Goal: Information Seeking & Learning: Check status

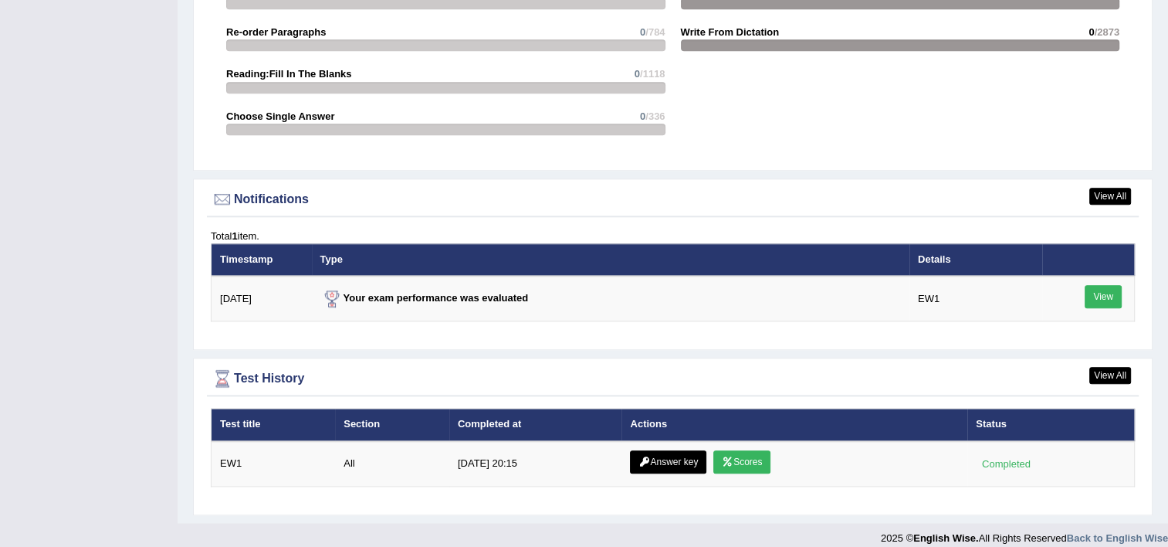
scroll to position [1721, 0]
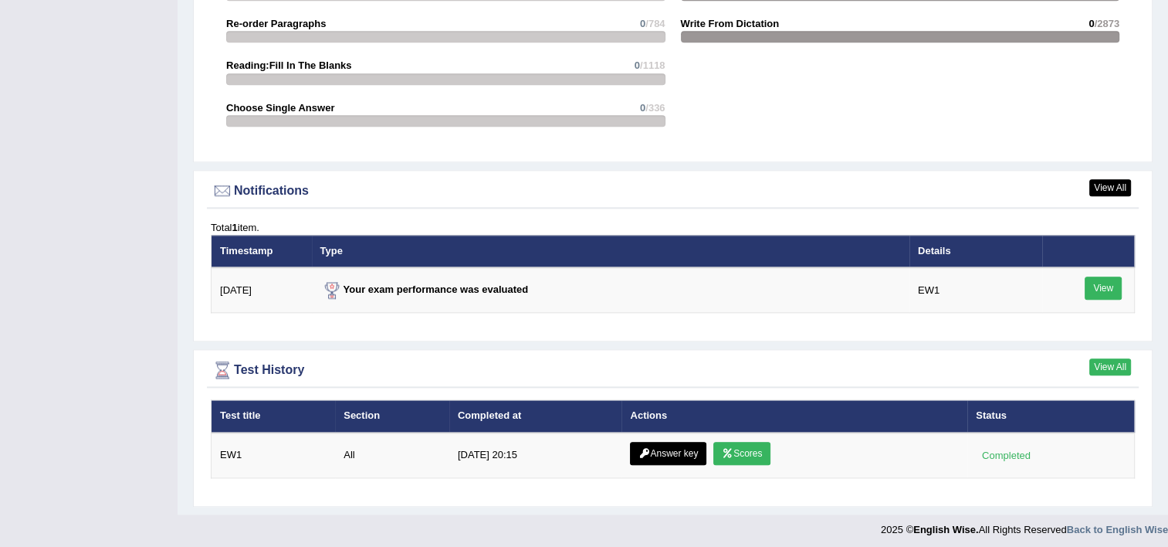
click at [1109, 358] on link "View All" at bounding box center [1111, 366] width 42 height 17
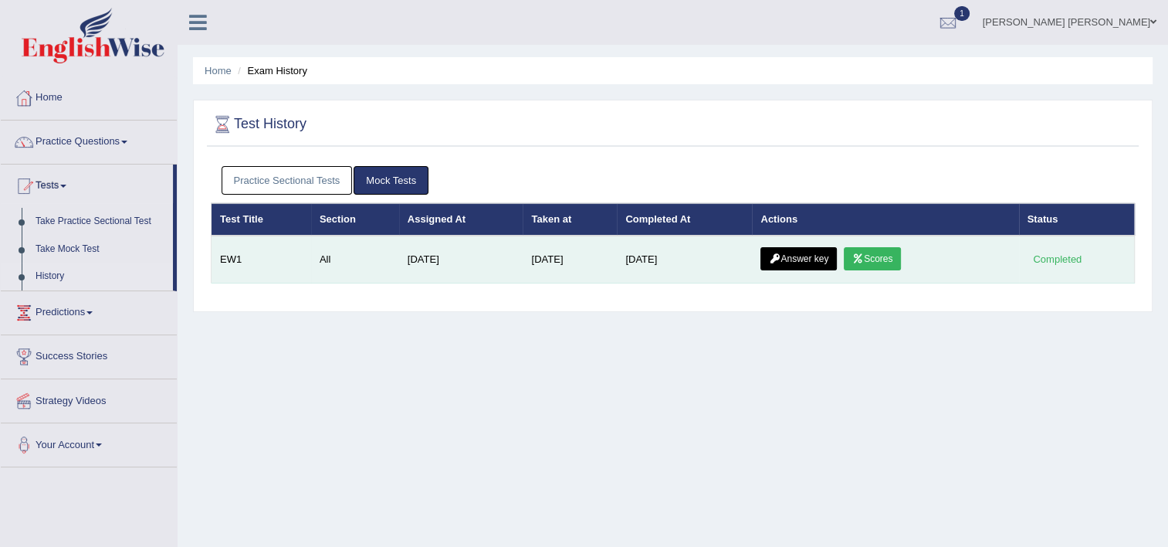
click at [801, 263] on link "Answer key" at bounding box center [799, 258] width 76 height 23
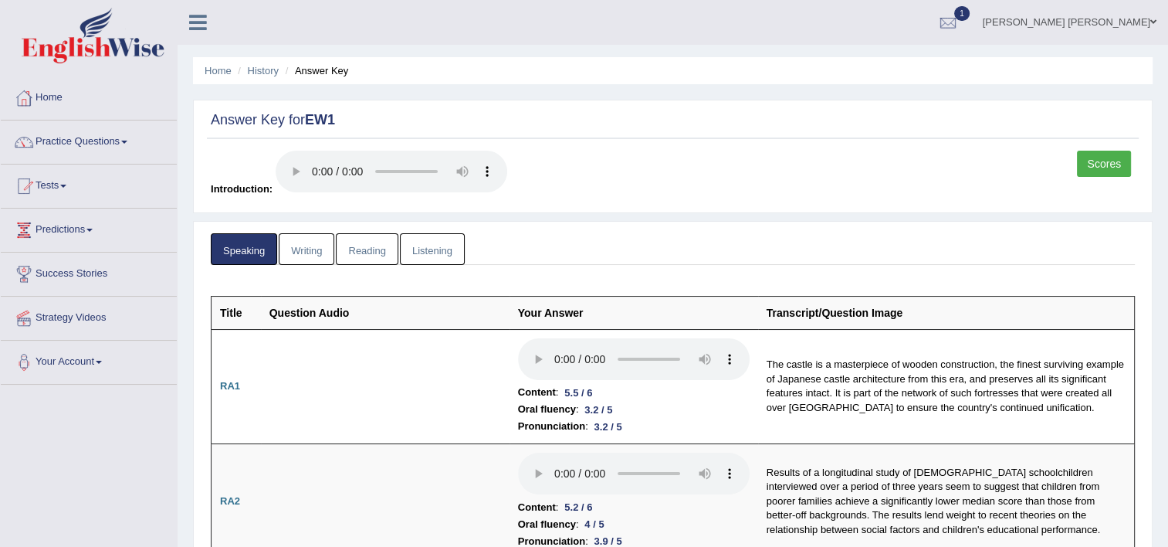
click at [1115, 161] on link "Scores" at bounding box center [1104, 164] width 54 height 26
click at [304, 239] on link "Writing" at bounding box center [307, 249] width 56 height 32
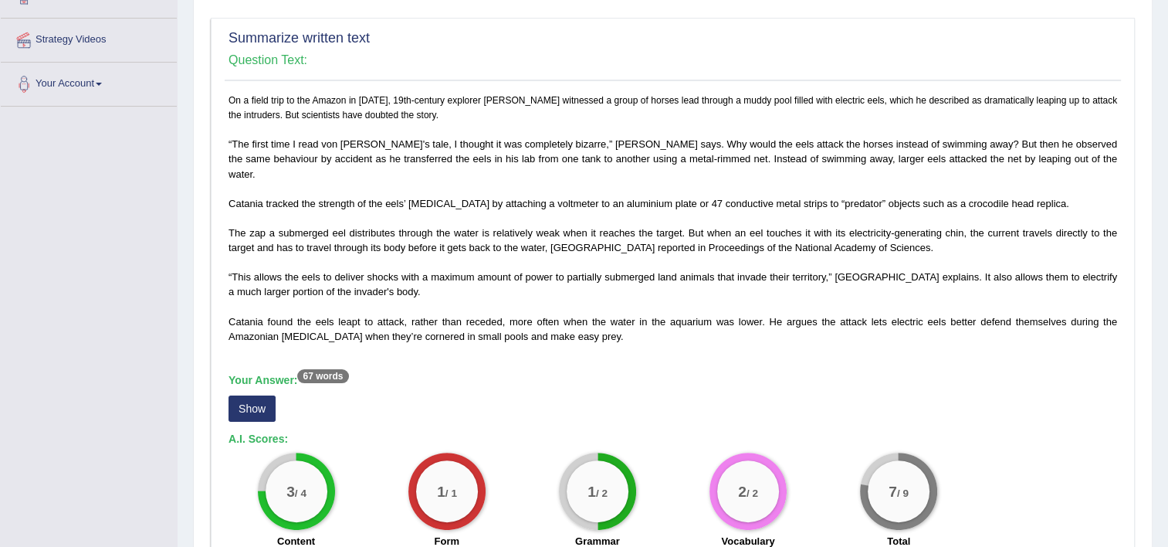
scroll to position [254, 0]
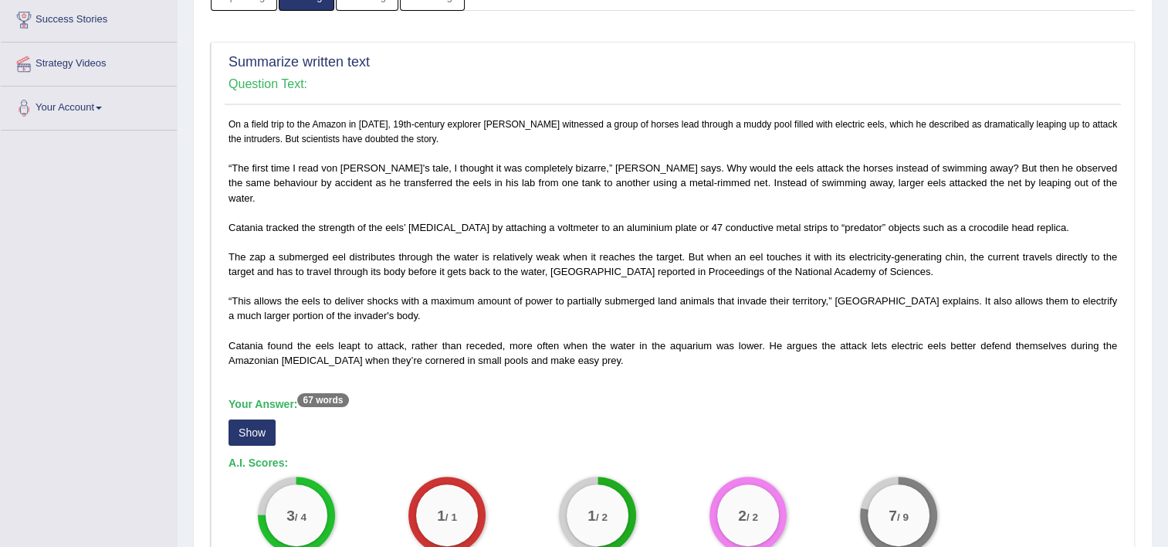
click at [250, 419] on button "Show" at bounding box center [252, 432] width 47 height 26
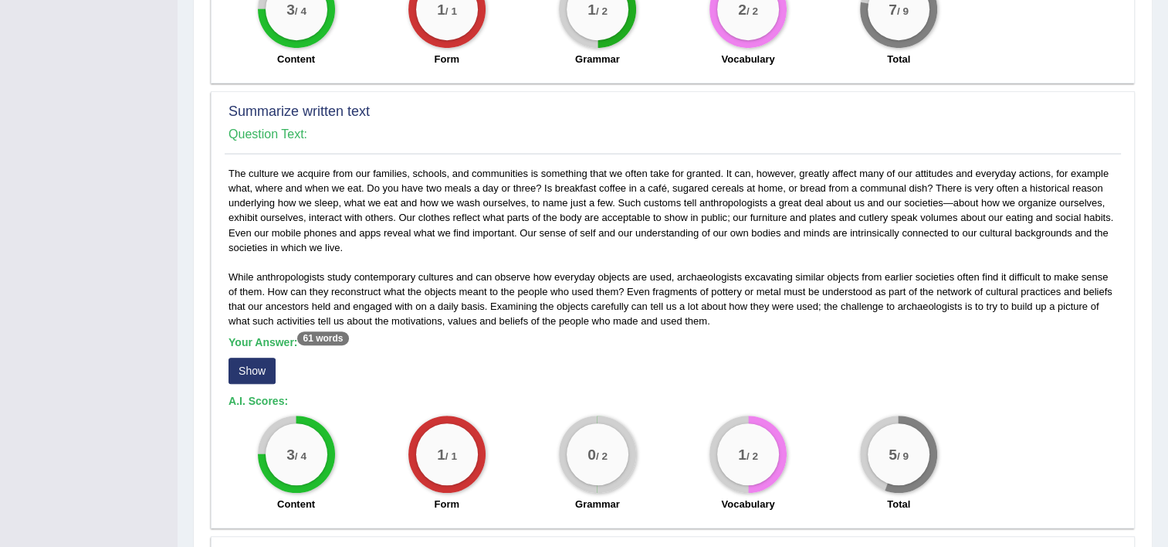
scroll to position [761, 0]
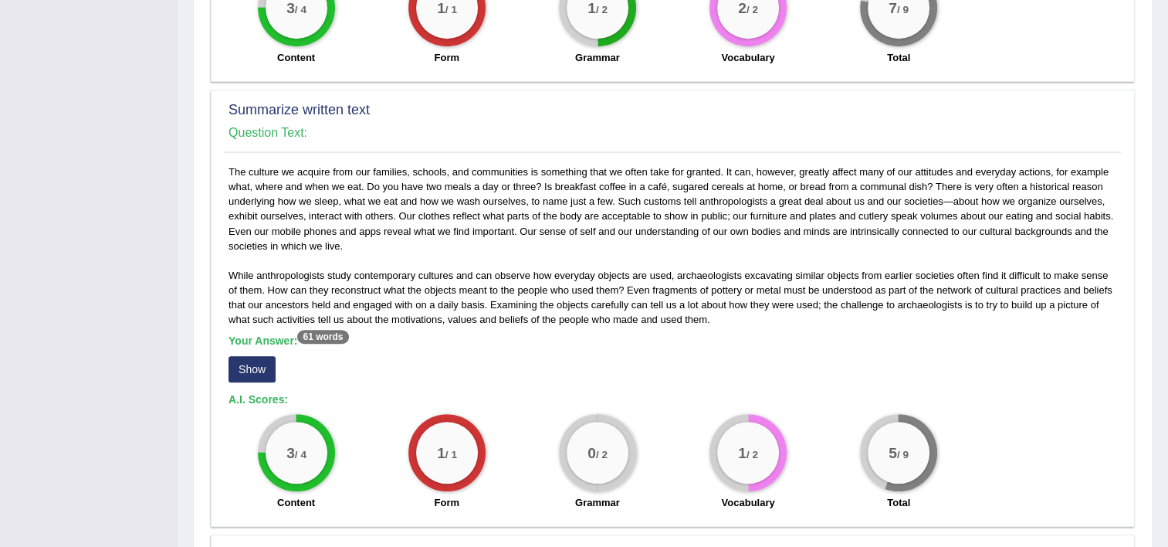
click at [260, 356] on button "Show" at bounding box center [252, 369] width 47 height 26
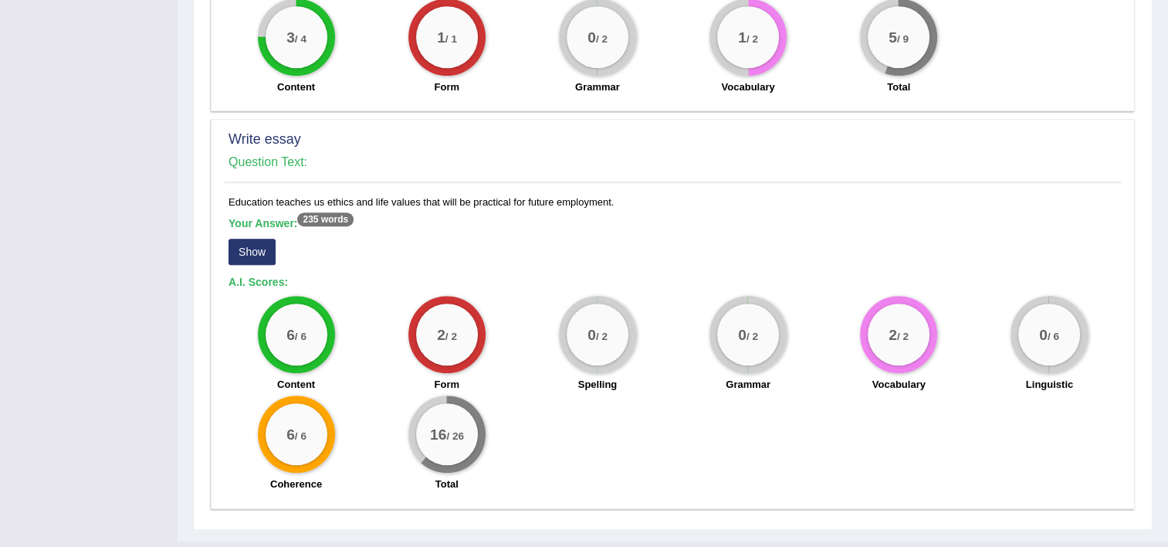
scroll to position [1179, 0]
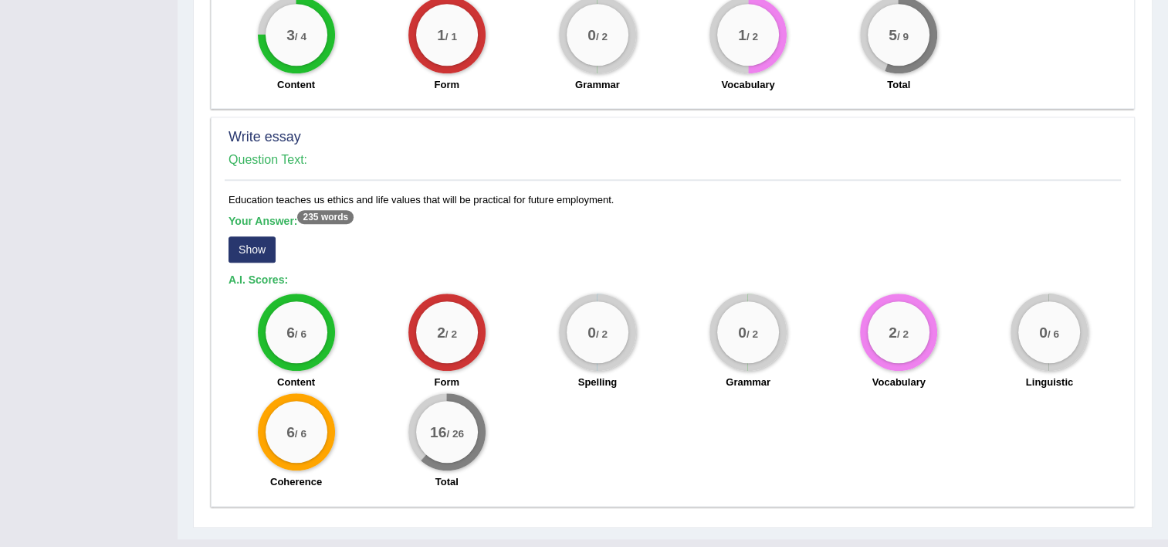
click at [268, 236] on button "Show" at bounding box center [252, 249] width 47 height 26
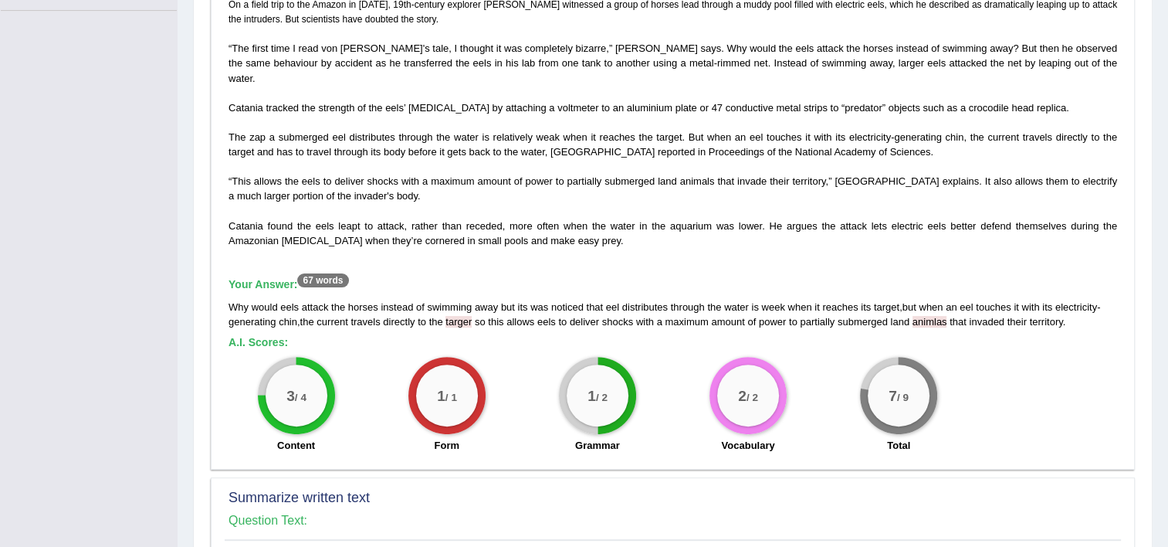
scroll to position [0, 0]
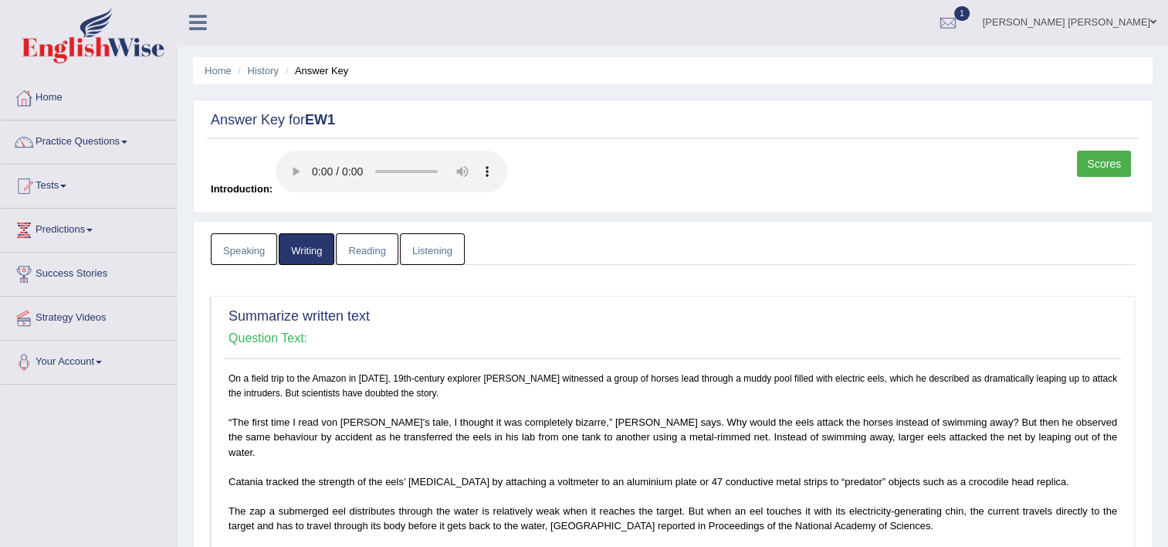
click at [376, 245] on link "Reading" at bounding box center [367, 249] width 62 height 32
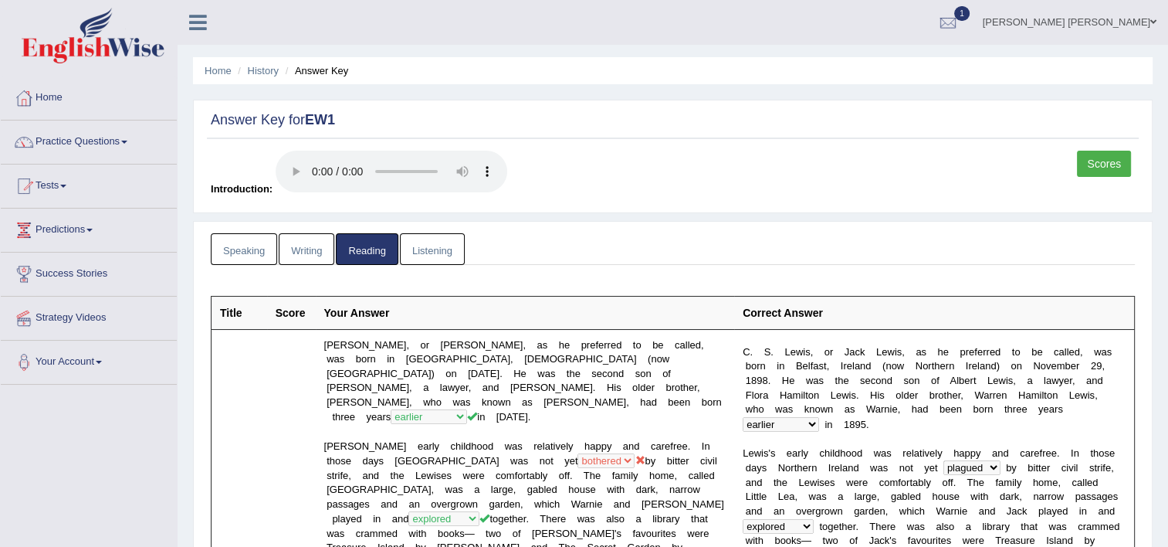
click at [439, 246] on link "Listening" at bounding box center [432, 249] width 65 height 32
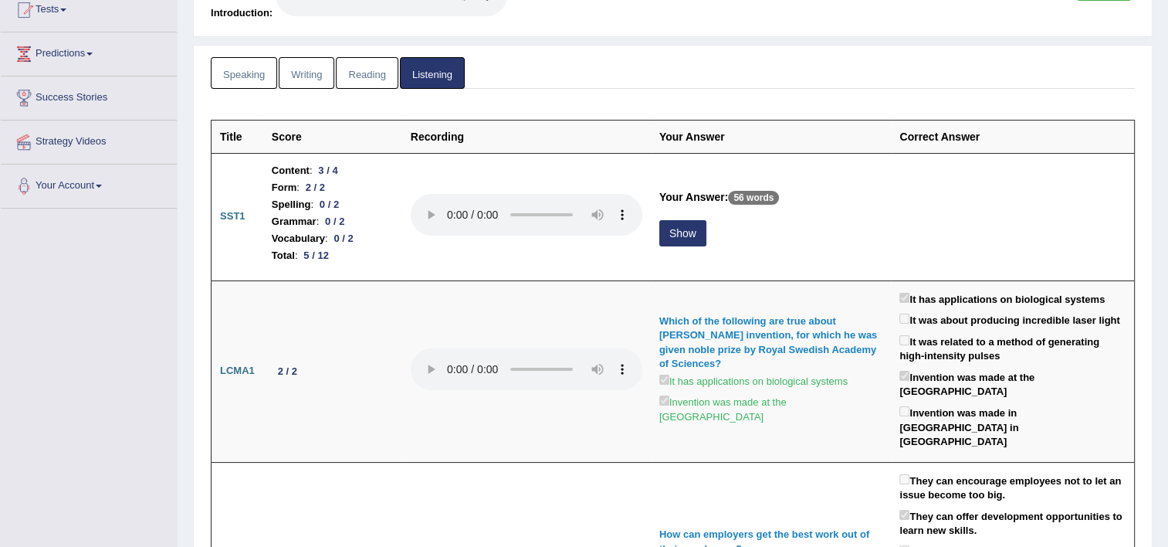
scroll to position [161, 0]
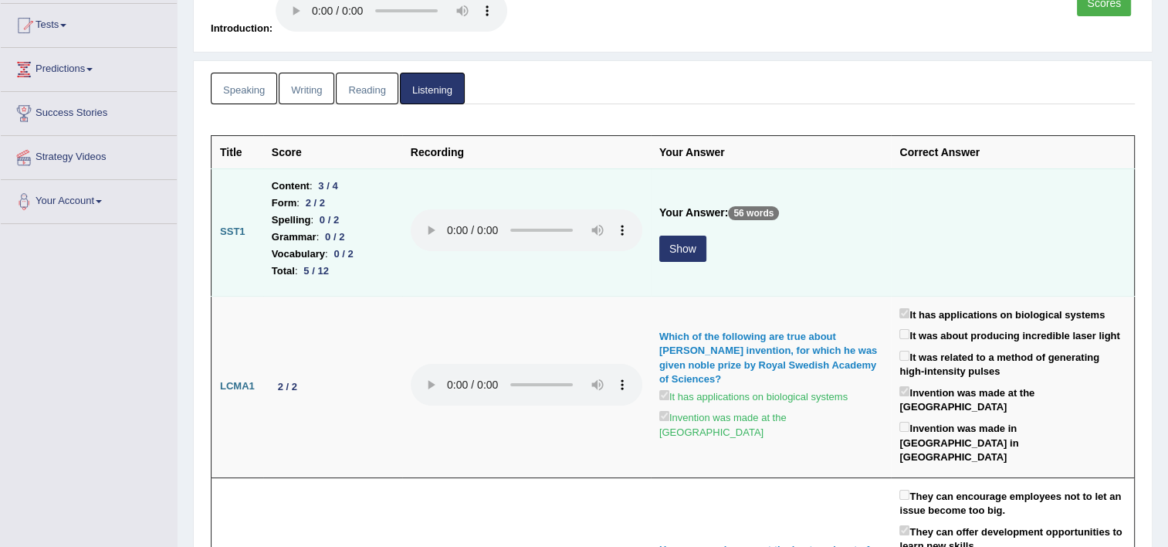
click at [689, 244] on button "Show" at bounding box center [683, 249] width 47 height 26
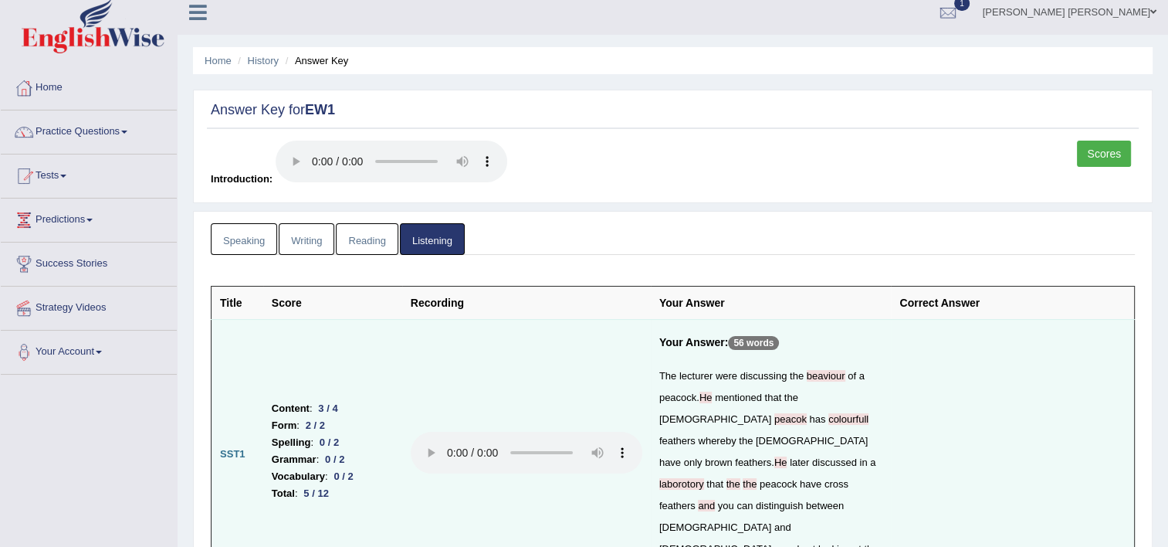
scroll to position [0, 0]
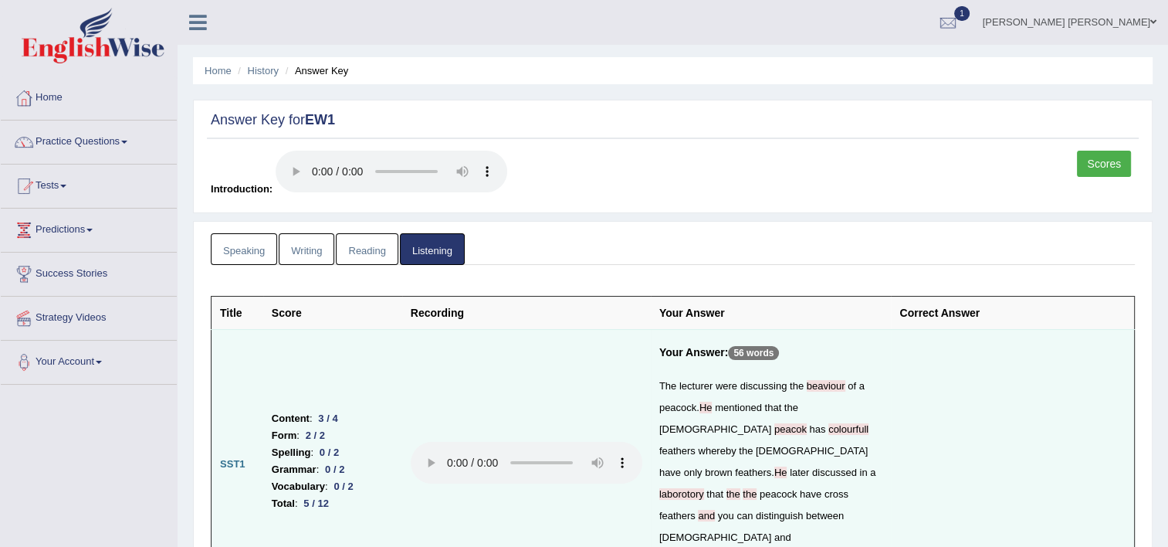
click at [359, 239] on link "Reading" at bounding box center [367, 249] width 62 height 32
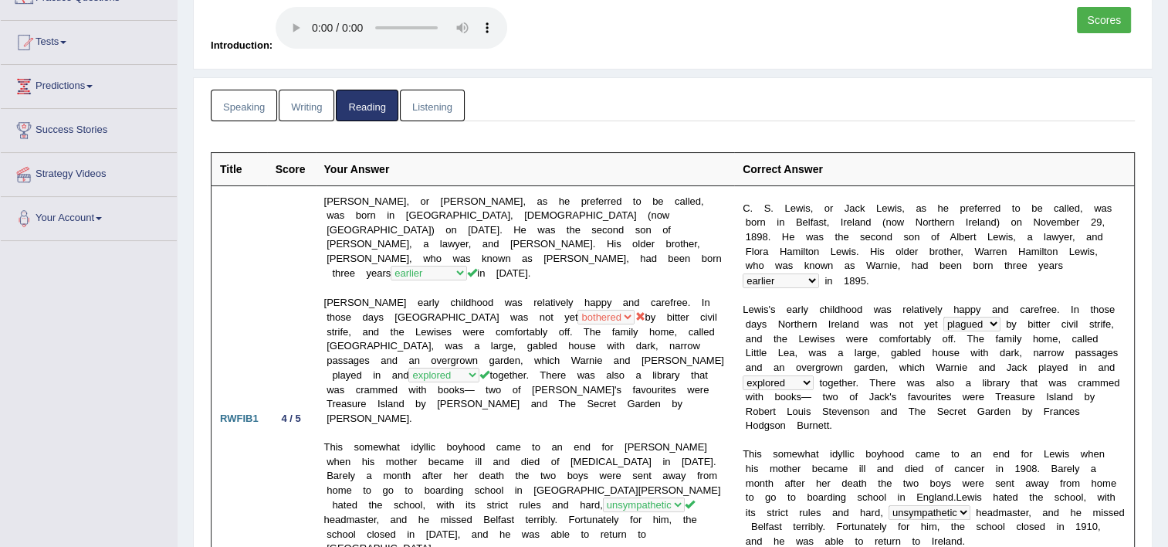
scroll to position [46, 0]
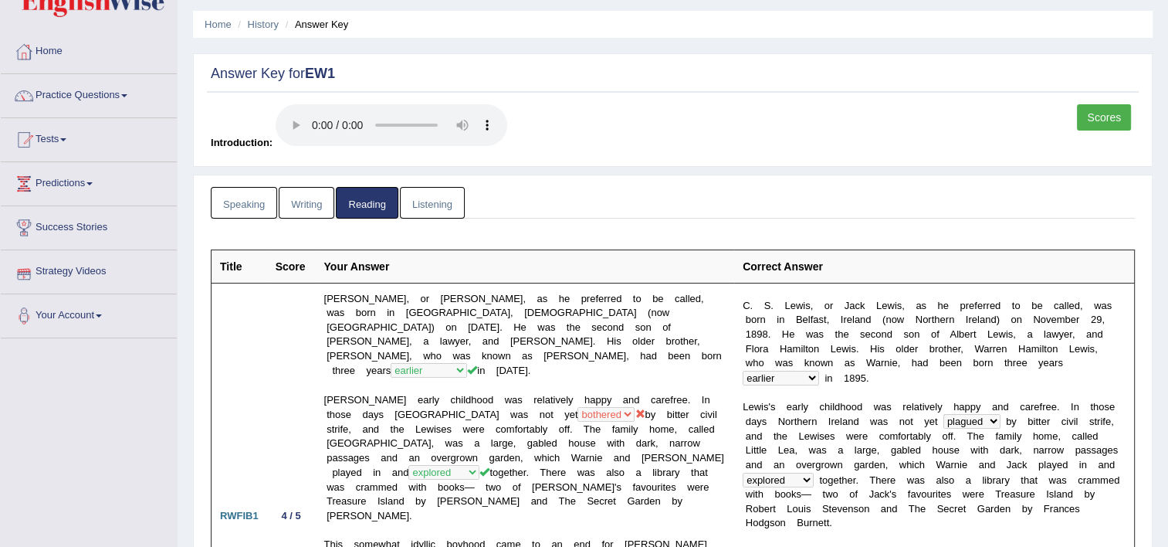
click at [318, 204] on link "Writing" at bounding box center [307, 203] width 56 height 32
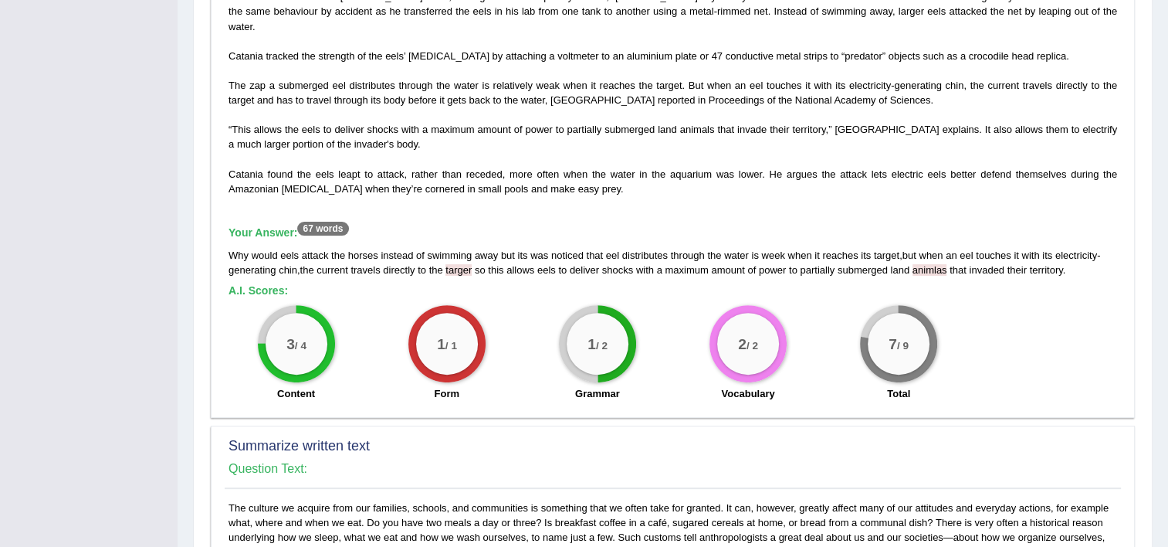
scroll to position [0, 0]
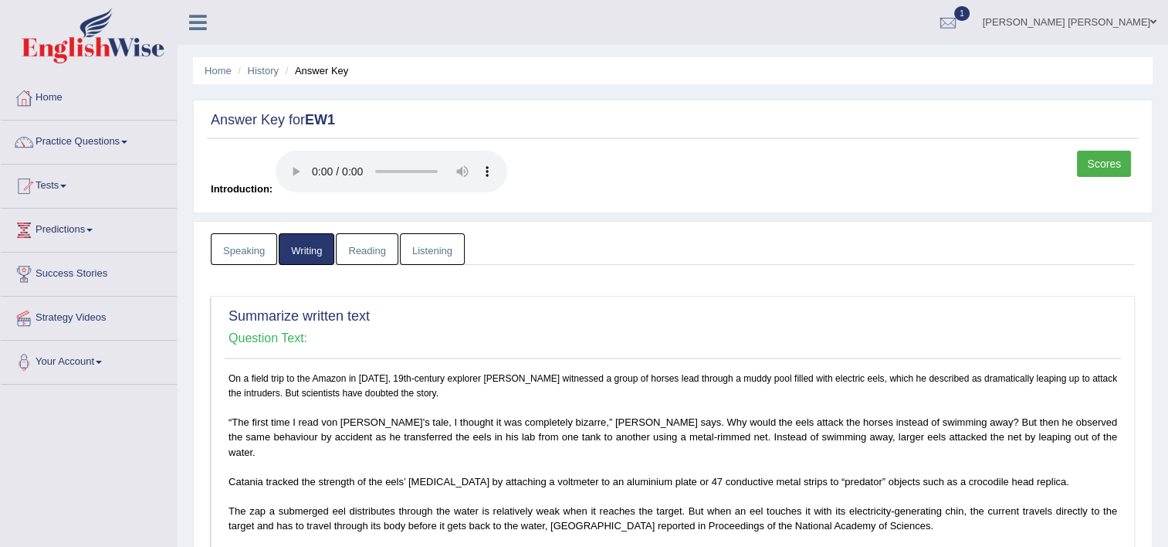
click at [242, 245] on link "Speaking" at bounding box center [244, 249] width 66 height 32
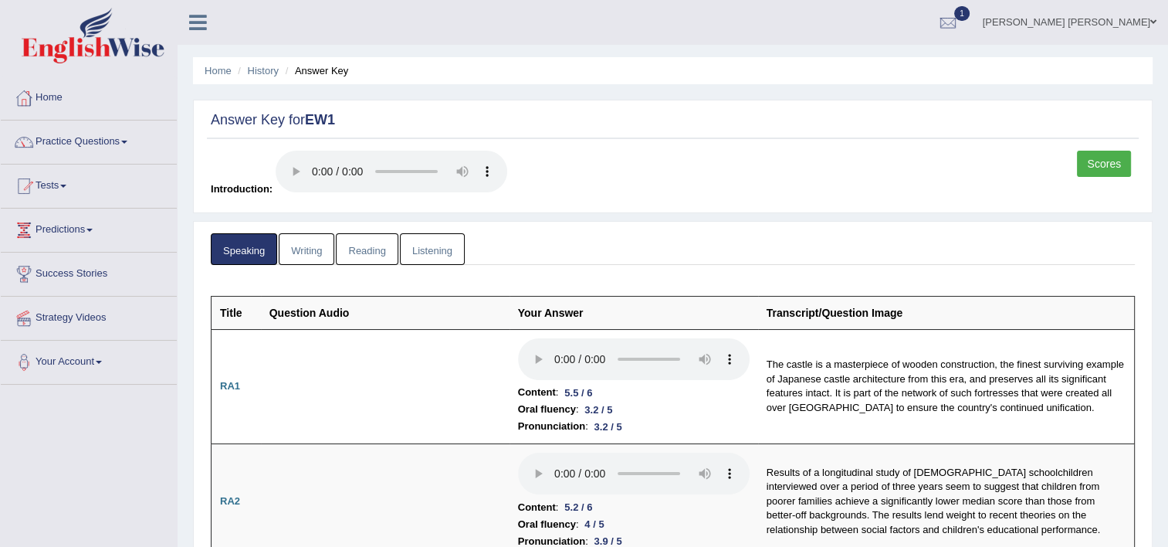
click at [1104, 164] on link "Scores" at bounding box center [1104, 164] width 54 height 26
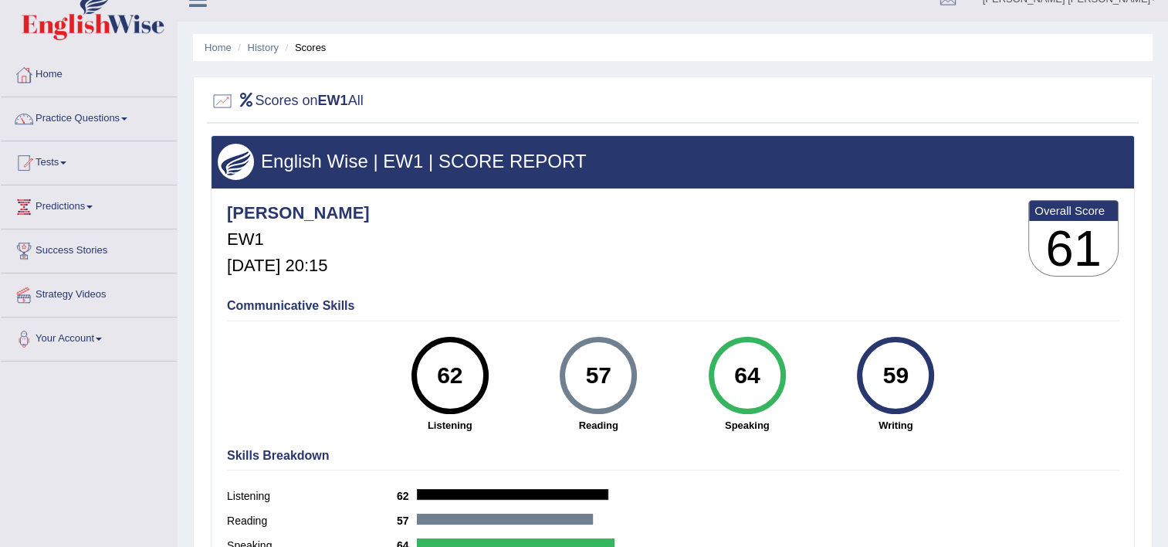
scroll to position [19, 0]
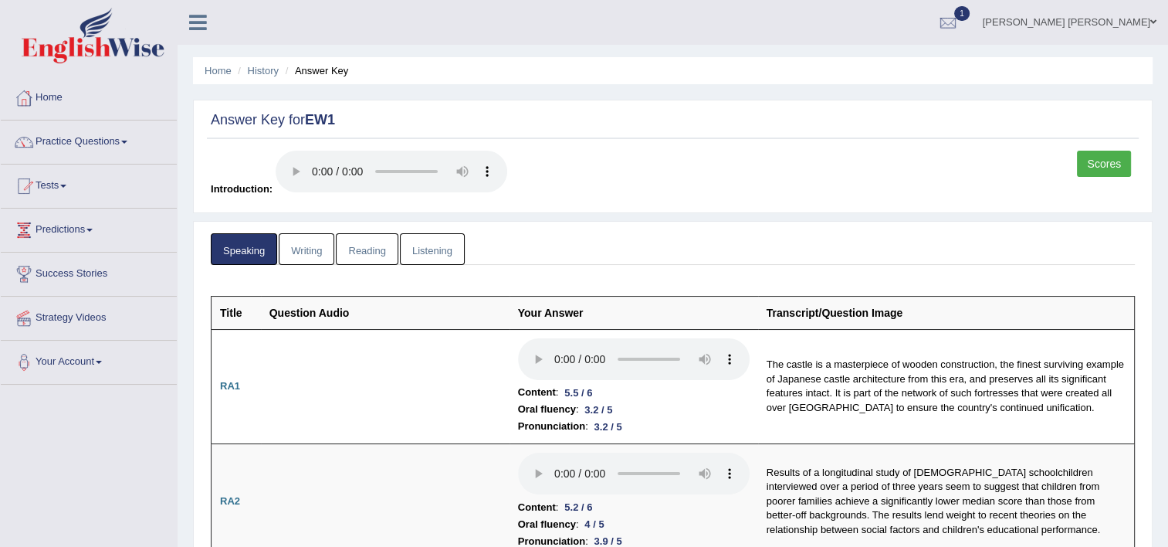
click at [369, 252] on link "Reading" at bounding box center [367, 249] width 62 height 32
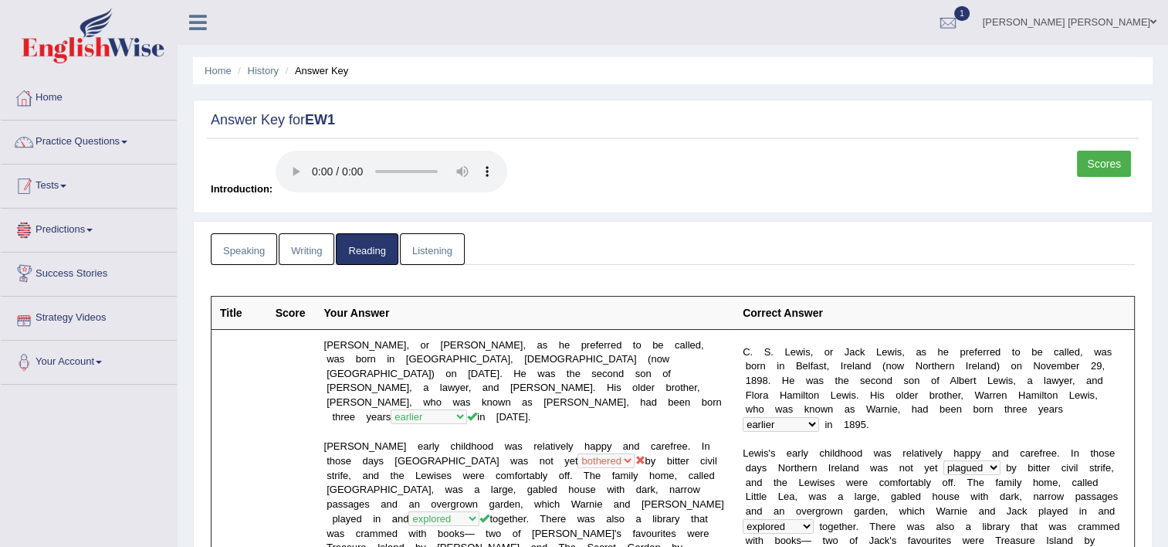
click at [59, 173] on link "Tests" at bounding box center [89, 183] width 176 height 39
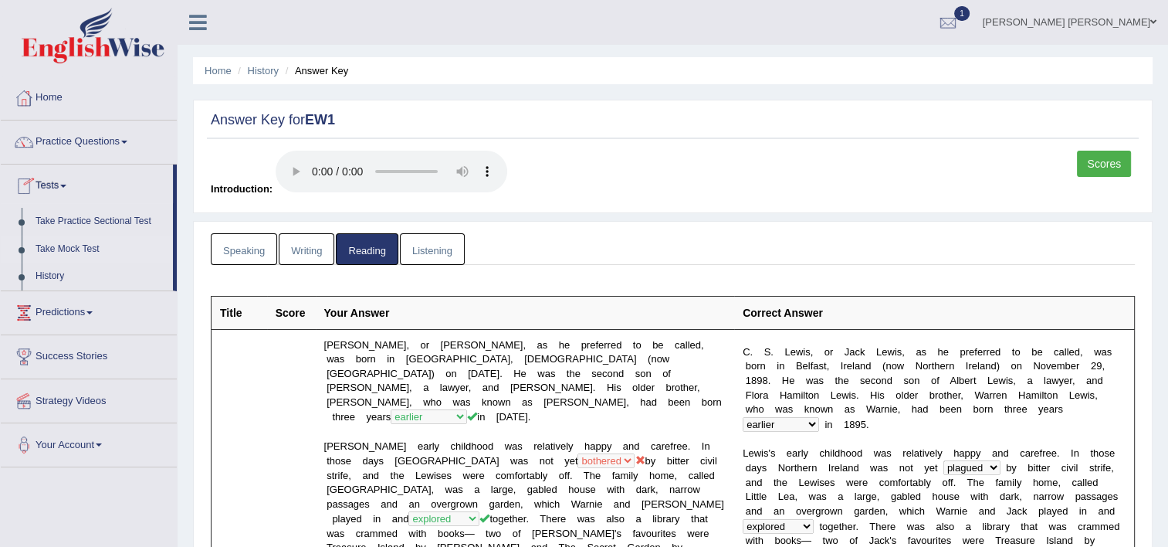
click at [56, 244] on link "Take Mock Test" at bounding box center [101, 250] width 144 height 28
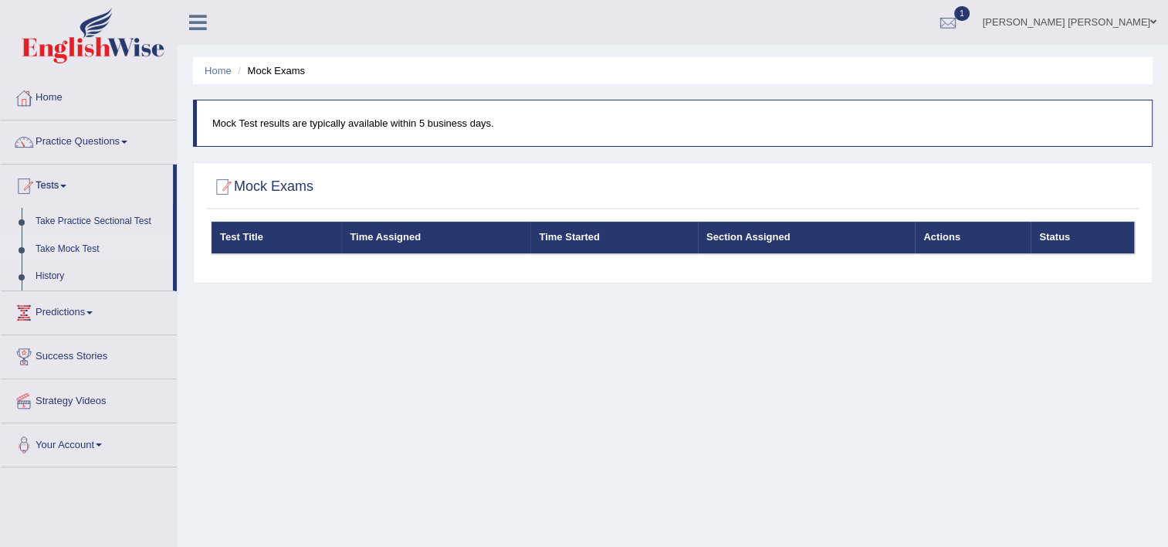
click at [224, 188] on div at bounding box center [222, 186] width 23 height 23
click at [81, 244] on link "Take Mock Test" at bounding box center [101, 250] width 144 height 28
click at [62, 246] on link "Take Mock Test" at bounding box center [101, 250] width 144 height 28
click at [275, 71] on li "Mock Exams" at bounding box center [269, 70] width 71 height 15
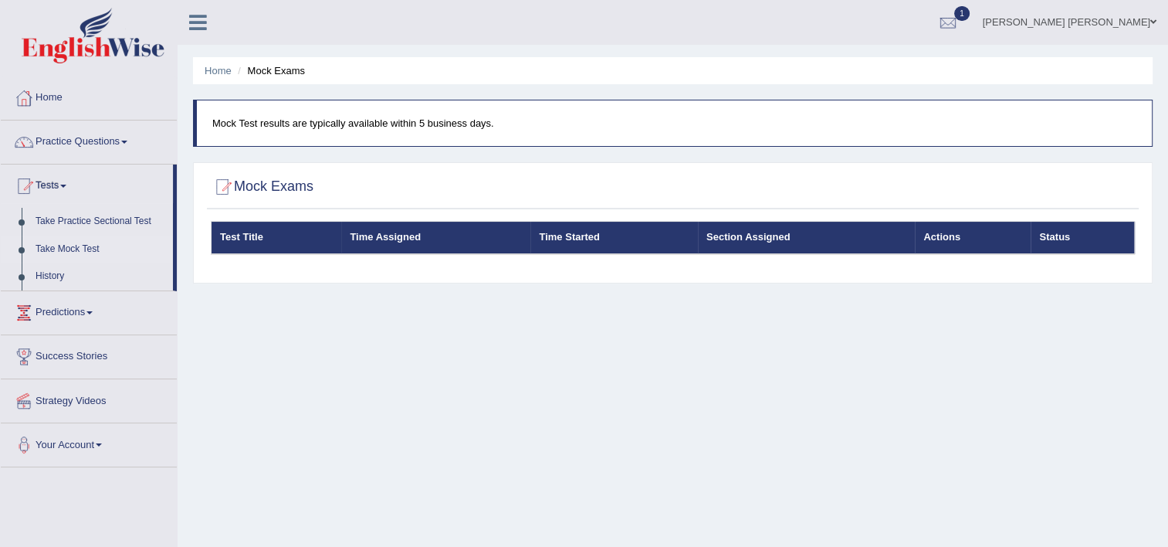
click at [248, 243] on th "Test Title" at bounding box center [277, 238] width 131 height 32
click at [86, 139] on link "Practice Questions" at bounding box center [89, 139] width 176 height 39
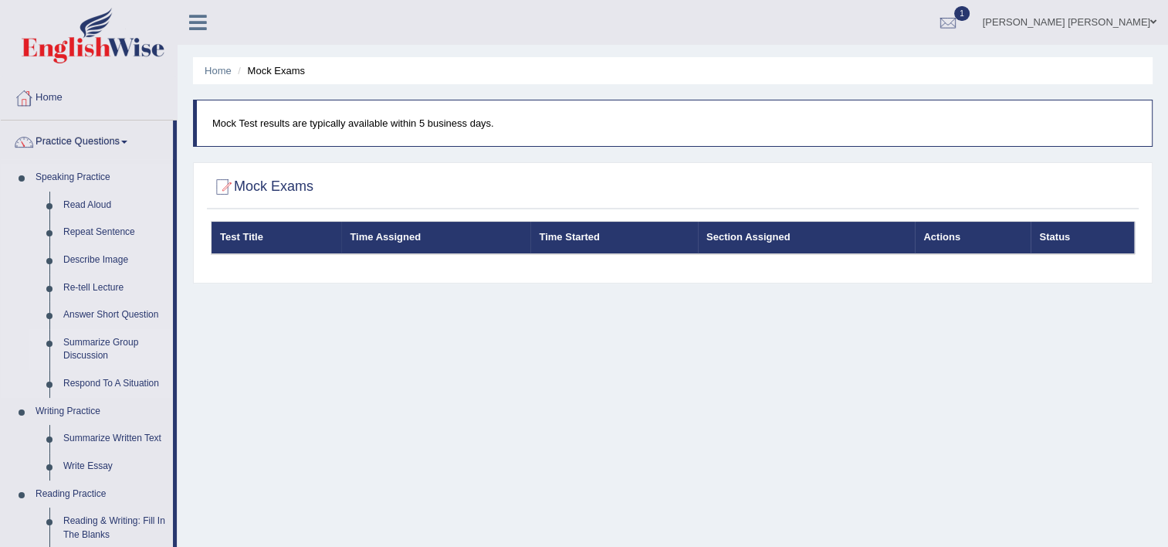
drag, startPoint x: 178, startPoint y: 176, endPoint x: 158, endPoint y: 333, distance: 158.2
click at [158, 333] on div "Toggle navigation Home Practice Questions Speaking Practice Read Aloud Repeat S…" at bounding box center [584, 401] width 1168 height 803
drag, startPoint x: 158, startPoint y: 333, endPoint x: 330, endPoint y: 429, distance: 197.1
click at [330, 429] on div "Home Mock Exams Mock Test results are typically available within 5 business day…" at bounding box center [673, 386] width 991 height 772
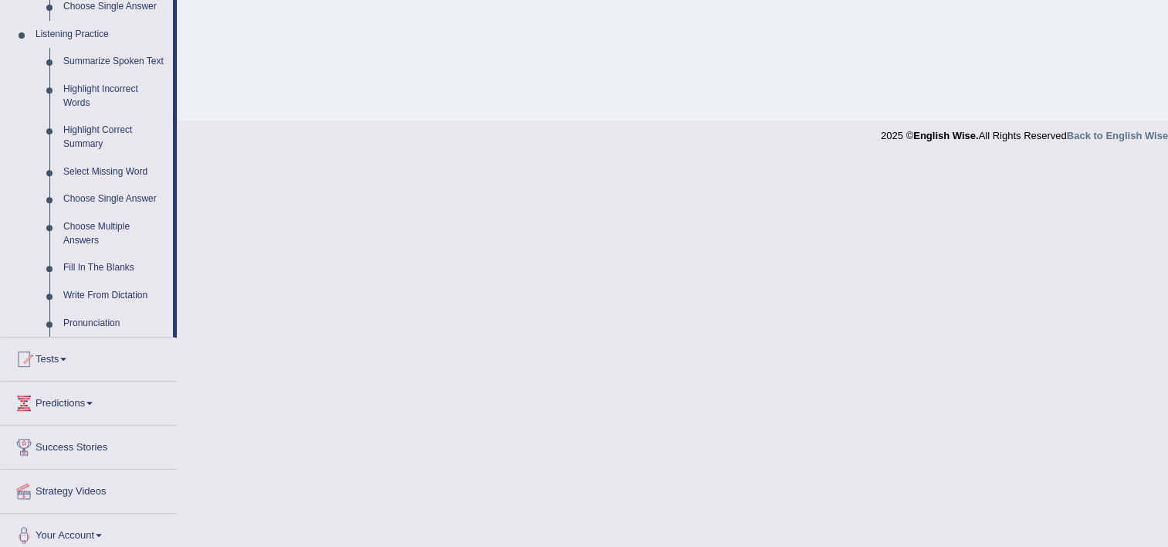
scroll to position [662, 0]
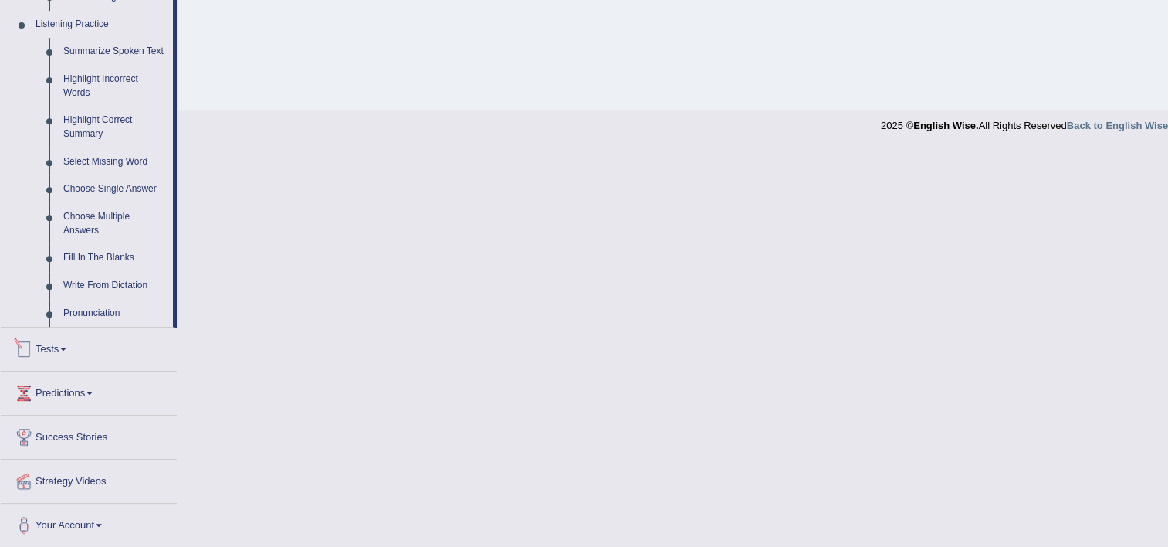
click at [60, 340] on link "Tests" at bounding box center [89, 346] width 176 height 39
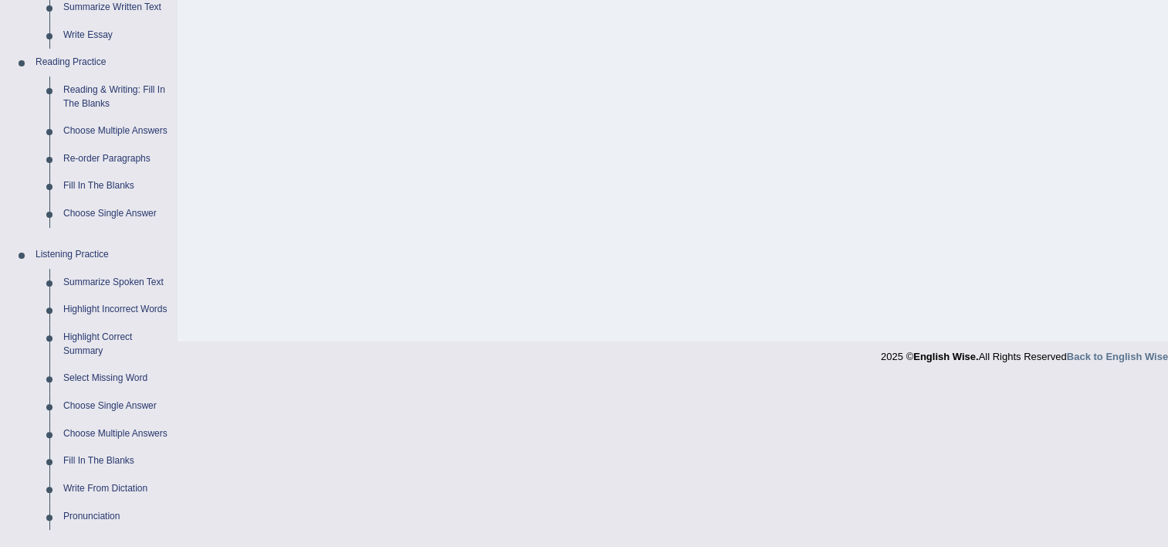
scroll to position [264, 0]
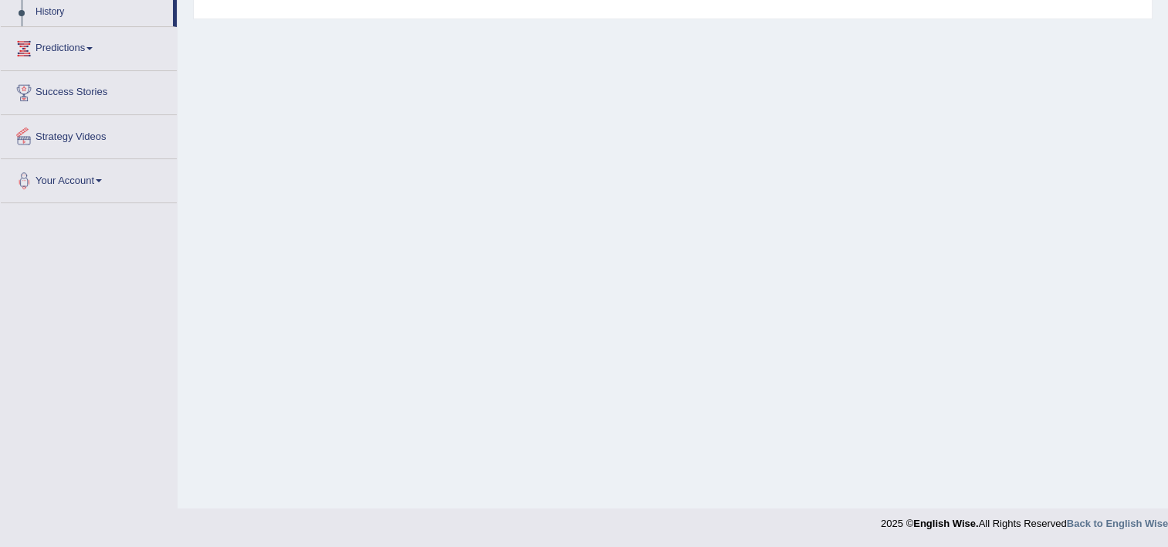
click at [94, 51] on link "Predictions" at bounding box center [89, 46] width 176 height 39
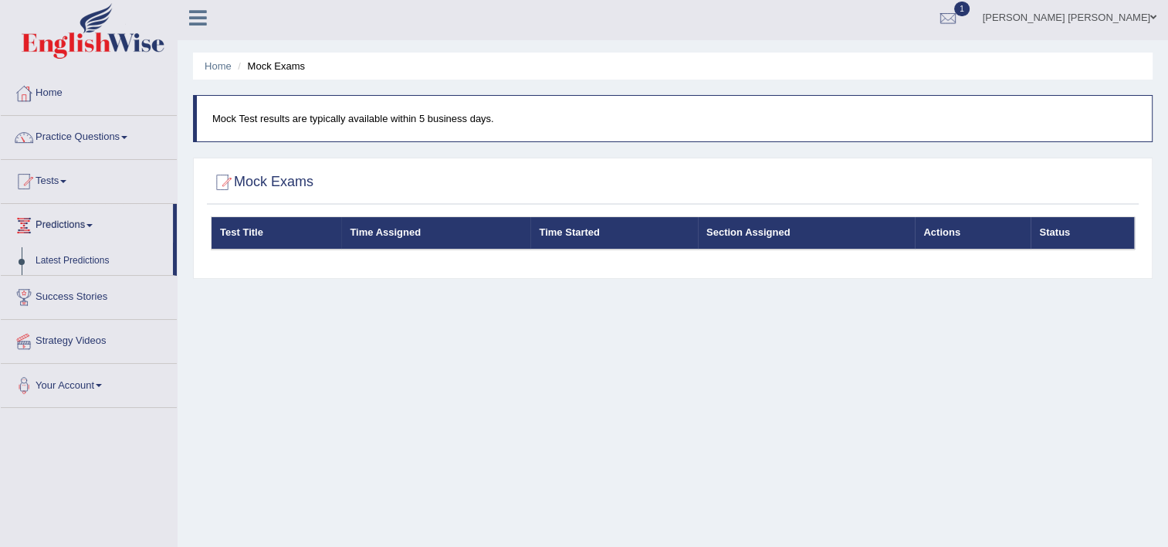
scroll to position [1, 0]
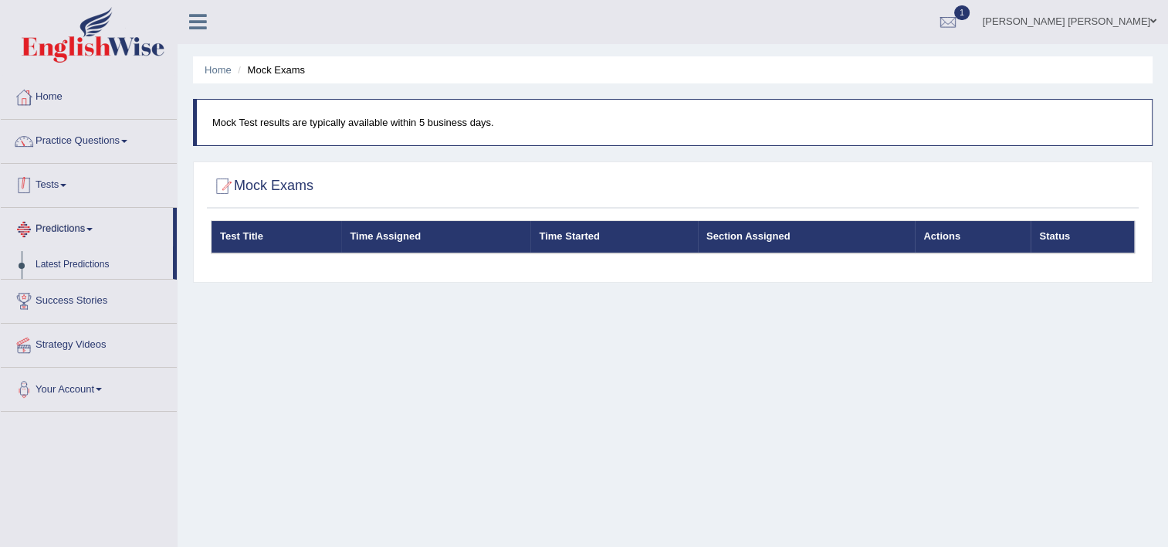
click at [46, 185] on link "Tests" at bounding box center [89, 183] width 176 height 39
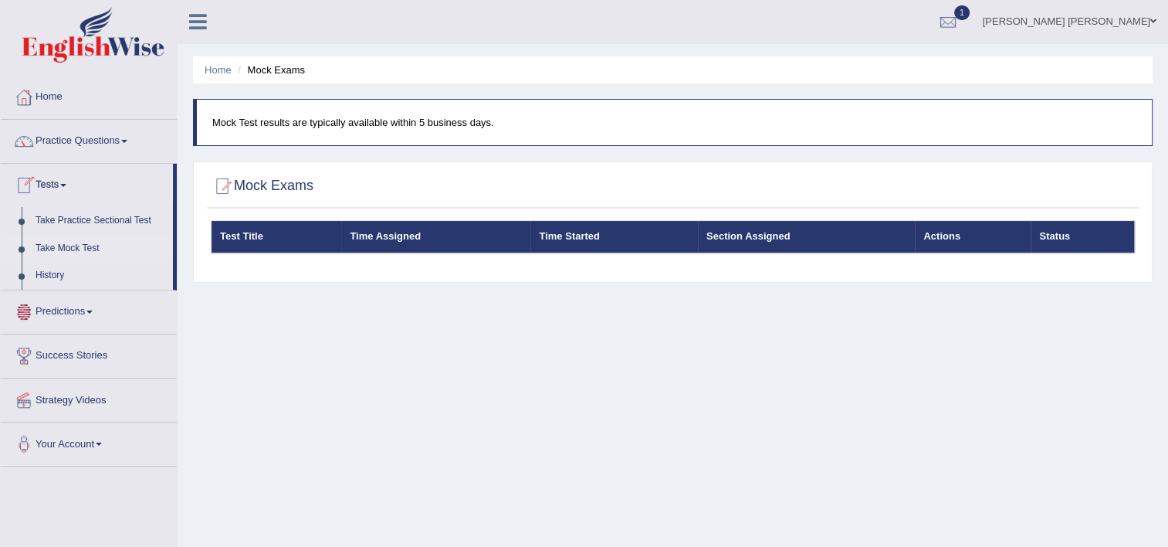
click at [49, 253] on link "Take Mock Test" at bounding box center [101, 249] width 144 height 28
